Goal: Transaction & Acquisition: Book appointment/travel/reservation

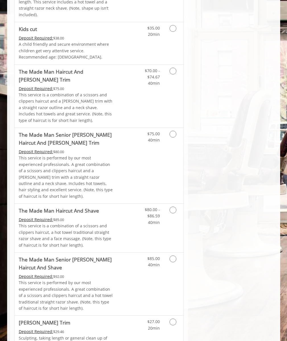
scroll to position [140, 0]
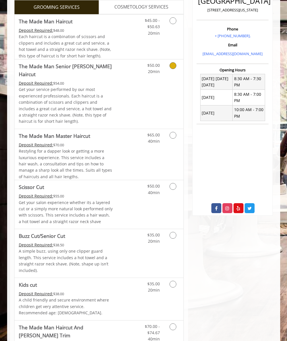
click at [66, 37] on span "Each haircut is a combination of scissors and clippers and includes a great cut…" at bounding box center [65, 46] width 92 height 24
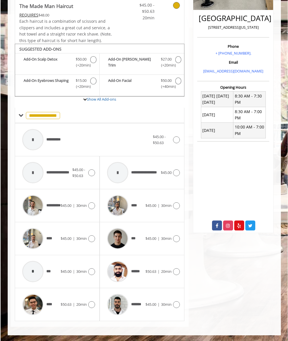
scroll to position [123, 0]
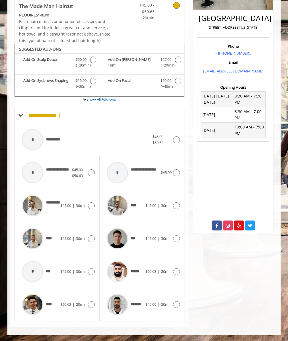
click at [99, 140] on div "**********" at bounding box center [85, 139] width 133 height 27
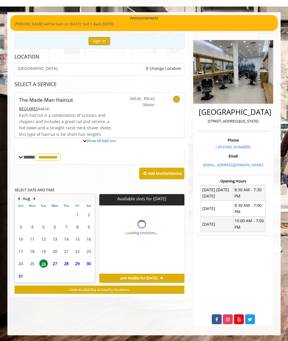
scroll to position [29, 0]
click at [55, 264] on span "27" at bounding box center [55, 264] width 9 height 8
click at [163, 68] on link "Change Location" at bounding box center [163, 68] width 35 height 5
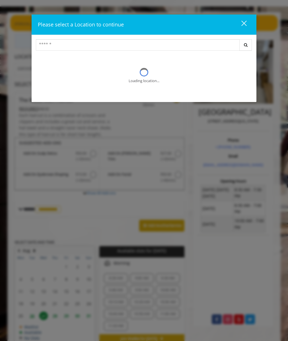
click at [240, 24] on div "close" at bounding box center [240, 24] width 11 height 9
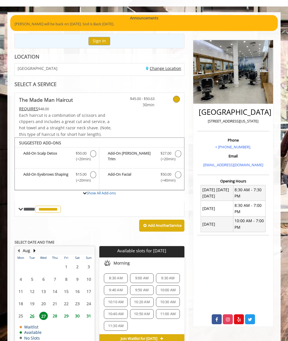
click at [163, 68] on link "Change Location" at bounding box center [163, 68] width 35 height 5
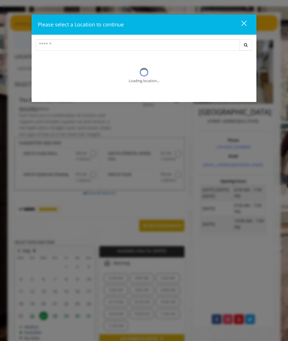
click at [240, 24] on div "close" at bounding box center [240, 24] width 11 height 9
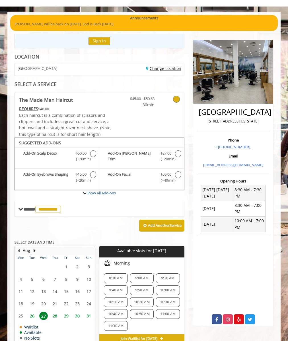
click at [163, 68] on link "Change Location" at bounding box center [163, 68] width 35 height 5
